Goal: Check status

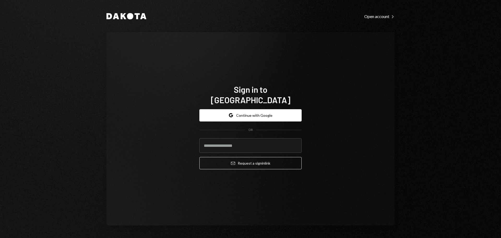
type input "**********"
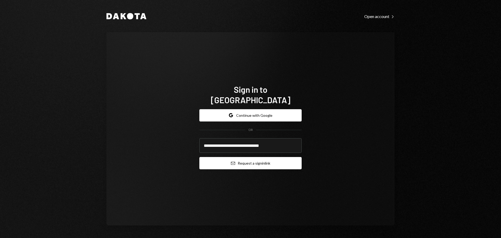
click at [244, 159] on button "Email Request a sign in link" at bounding box center [250, 163] width 102 height 12
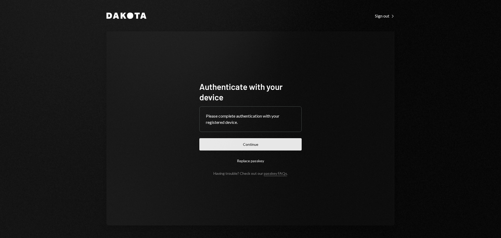
click at [257, 142] on button "Continue" at bounding box center [250, 144] width 102 height 12
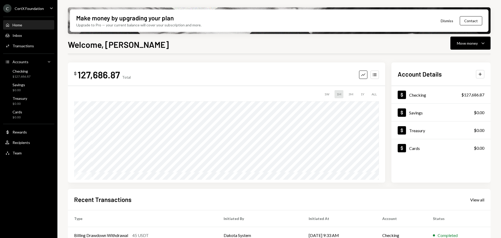
scroll to position [77, 0]
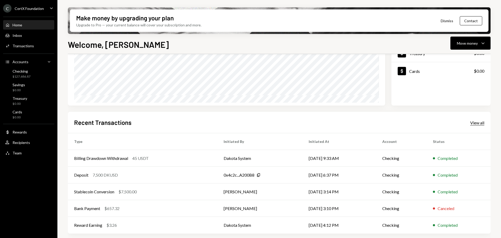
click at [479, 121] on div "View all" at bounding box center [477, 122] width 14 height 5
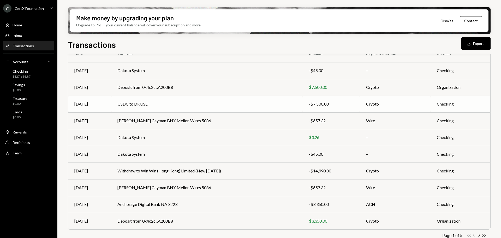
scroll to position [59, 0]
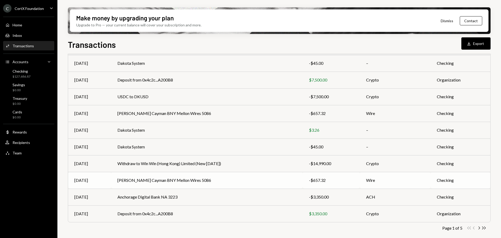
click at [240, 184] on td "[PERSON_NAME] Cayman BNY Mellon Wires 5086" at bounding box center [206, 180] width 191 height 17
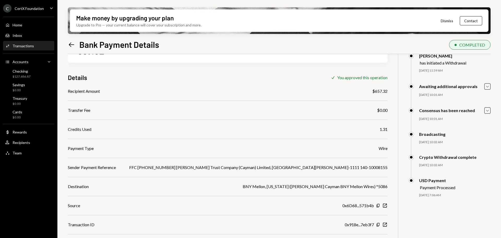
scroll to position [42, 0]
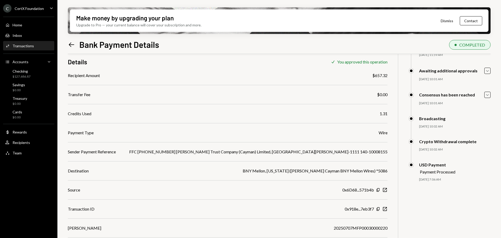
click at [178, 194] on div "Recipient Amount $657.32 Transfer Fee $0.00 Credits Used 1.31 Payment Type Wire…" at bounding box center [228, 161] width 320 height 178
click at [382, 209] on icon "New Window" at bounding box center [384, 208] width 5 height 5
drag, startPoint x: 367, startPoint y: 209, endPoint x: 364, endPoint y: 209, distance: 3.4
click at [376, 209] on div "Copy New Window" at bounding box center [381, 208] width 11 height 5
click at [376, 209] on icon "Copy" at bounding box center [378, 209] width 4 height 4
